Goal: Check status: Check status

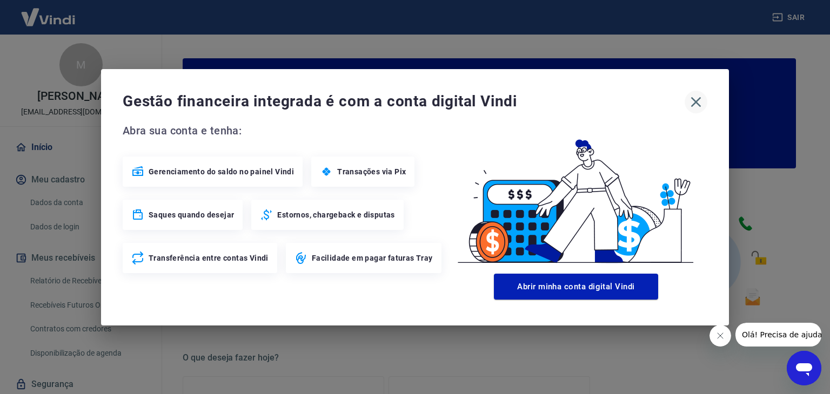
click at [694, 104] on icon "button" at bounding box center [696, 102] width 10 height 10
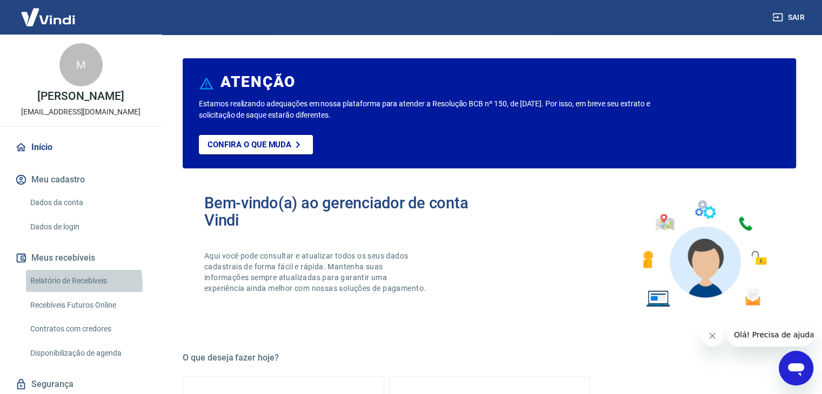
click at [62, 292] on link "Relatório de Recebíveis" at bounding box center [87, 281] width 123 height 22
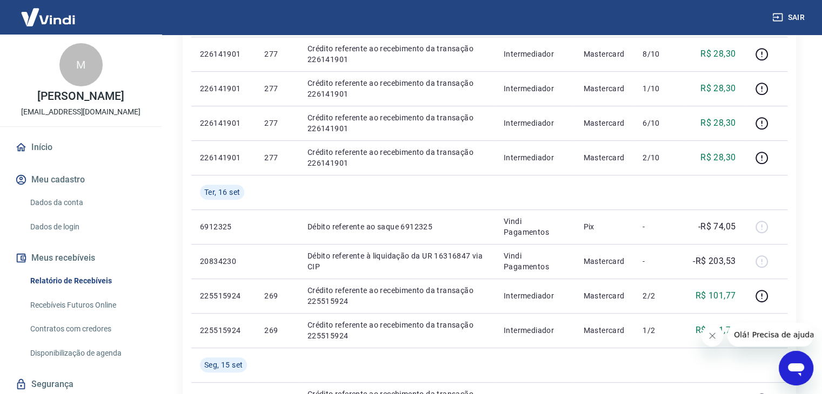
scroll to position [540, 0]
